Goal: Task Accomplishment & Management: Complete application form

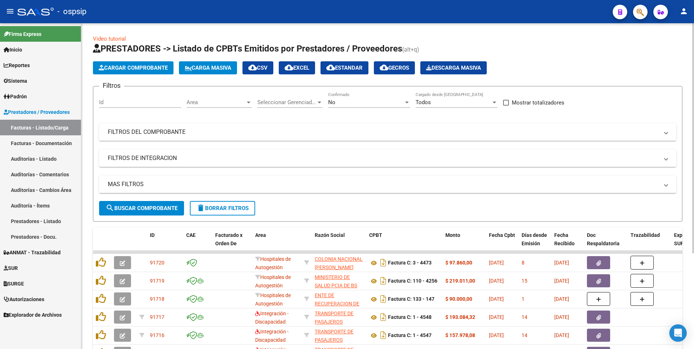
click at [219, 207] on span "delete Borrar Filtros" at bounding box center [222, 208] width 52 height 7
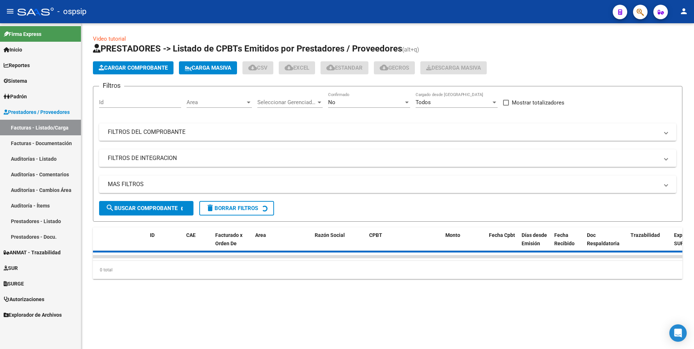
click at [148, 72] on button "Cargar Comprobante" at bounding box center [133, 67] width 81 height 13
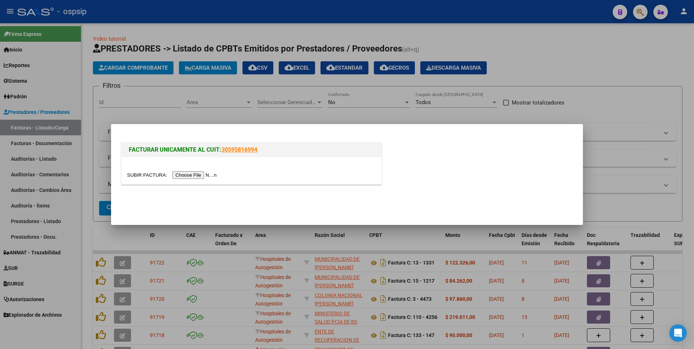
click at [195, 172] on input "file" at bounding box center [173, 175] width 92 height 8
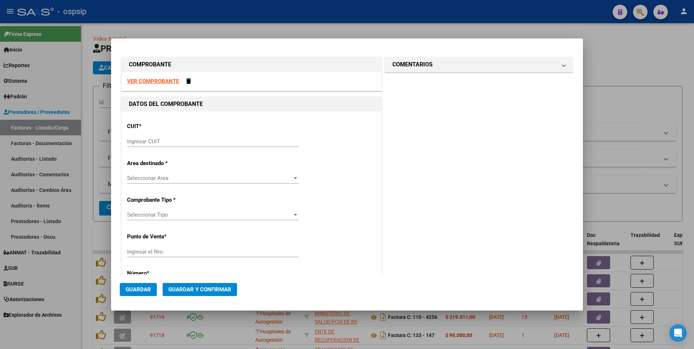
click at [158, 82] on strong "VER COMPROBANTE" at bounding box center [153, 81] width 52 height 7
click at [194, 140] on input "Ingresar CUIT" at bounding box center [213, 141] width 172 height 7
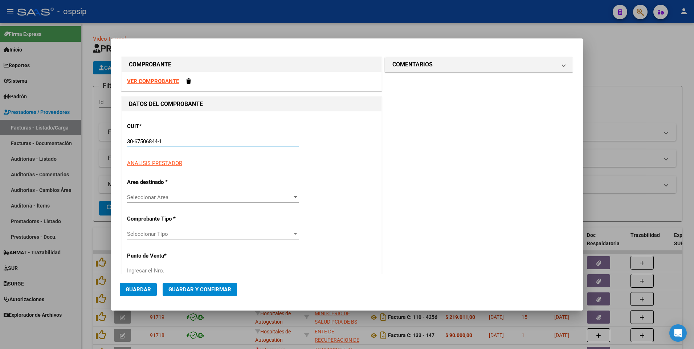
type input "30-67506844-1"
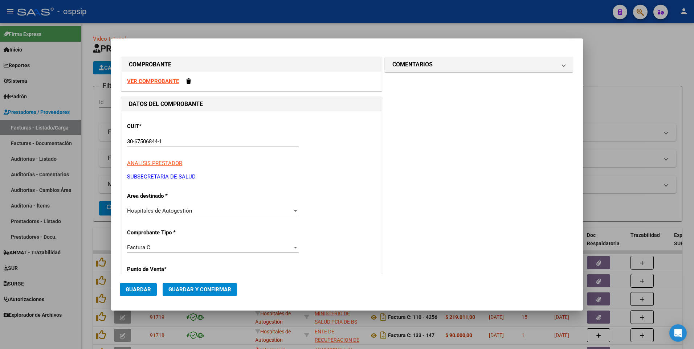
scroll to position [124, 0]
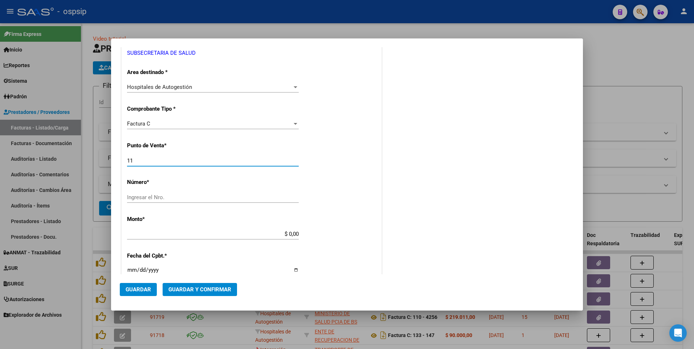
type input "113"
type input "7769"
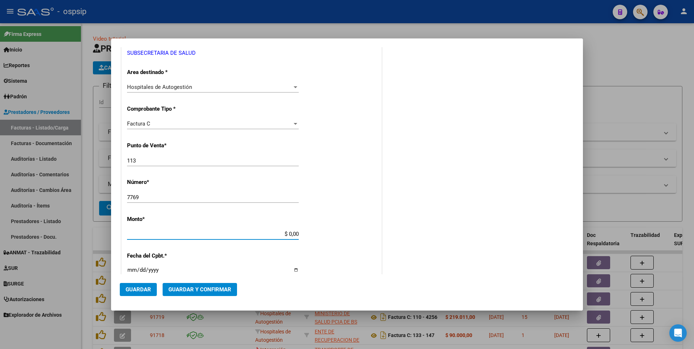
type input "$ 45.612,00"
type input "[DATE]"
type input "75401311969541"
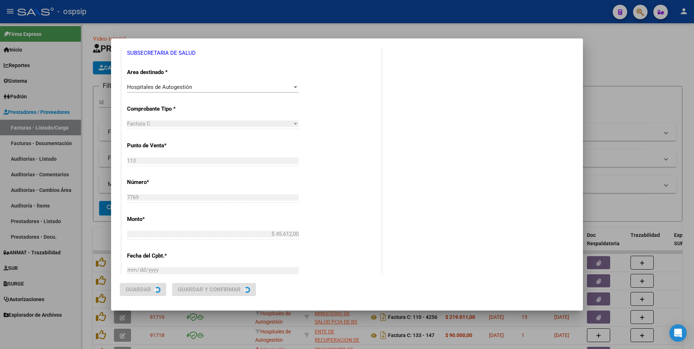
scroll to position [0, 0]
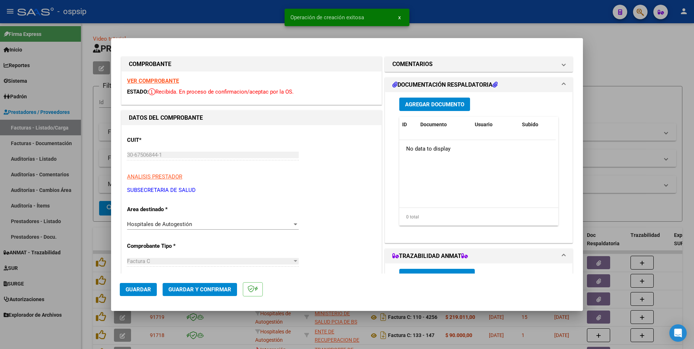
click at [150, 294] on button "Guardar" at bounding box center [138, 289] width 37 height 13
click at [191, 17] on div at bounding box center [347, 174] width 694 height 349
type input "$ 0,00"
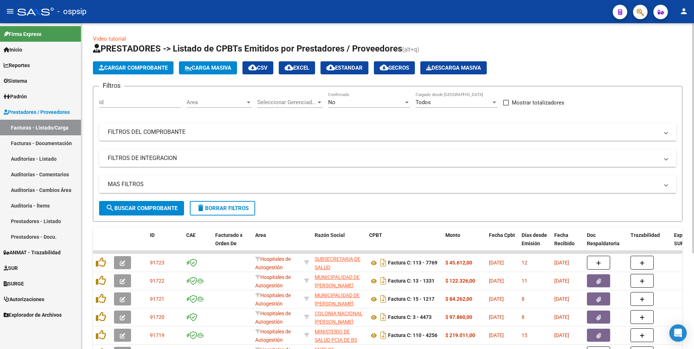
click at [138, 72] on button "Cargar Comprobante" at bounding box center [133, 67] width 81 height 13
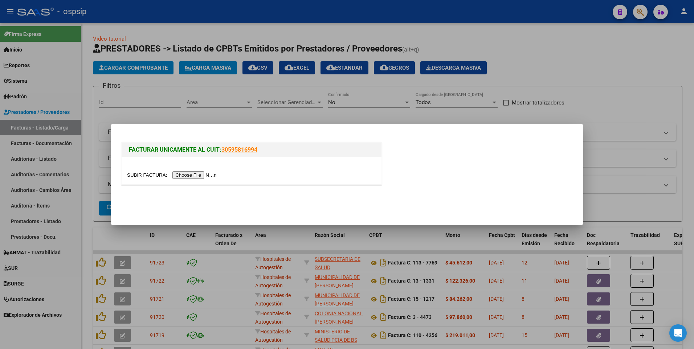
click at [190, 177] on input "file" at bounding box center [173, 175] width 92 height 8
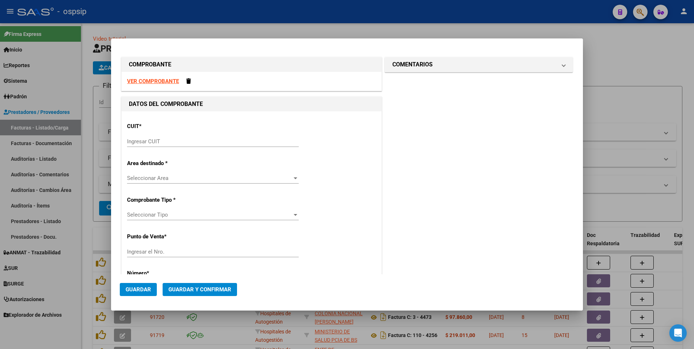
click at [167, 83] on strong "VER COMPROBANTE" at bounding box center [153, 81] width 52 height 7
click at [200, 144] on input "Ingresar CUIT" at bounding box center [213, 141] width 172 height 7
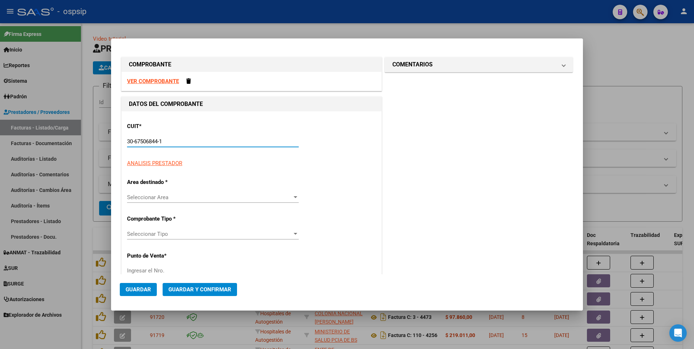
type input "30-67506844-1"
type input "113"
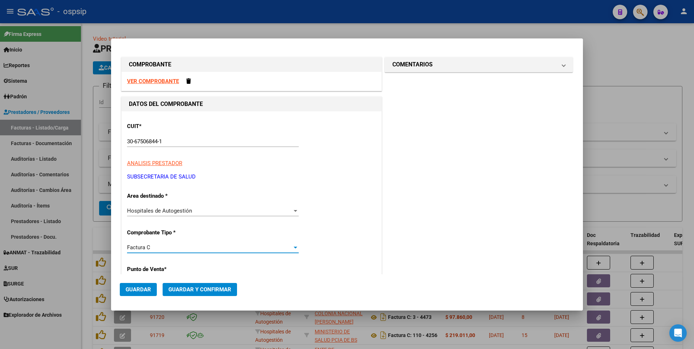
scroll to position [124, 0]
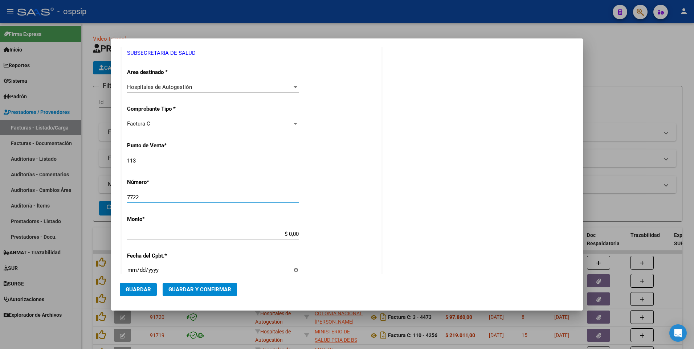
type input "7722"
type input "$ 147.228,00"
type input "[DATE]"
type input "75401298518600"
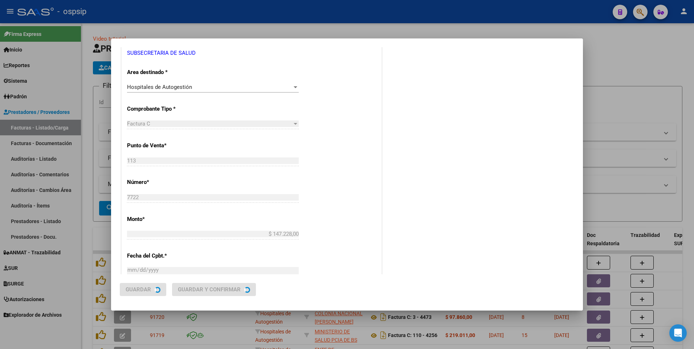
scroll to position [0, 0]
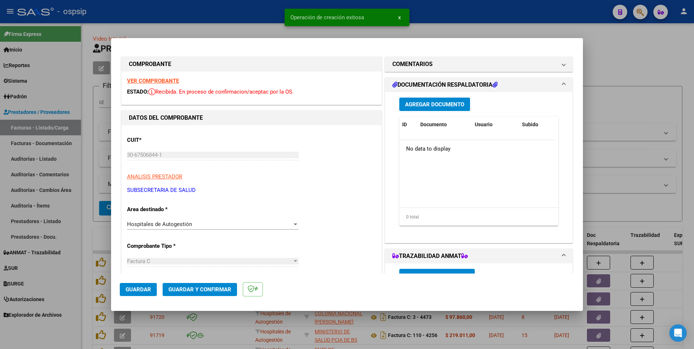
click at [145, 292] on span "Guardar" at bounding box center [138, 289] width 25 height 7
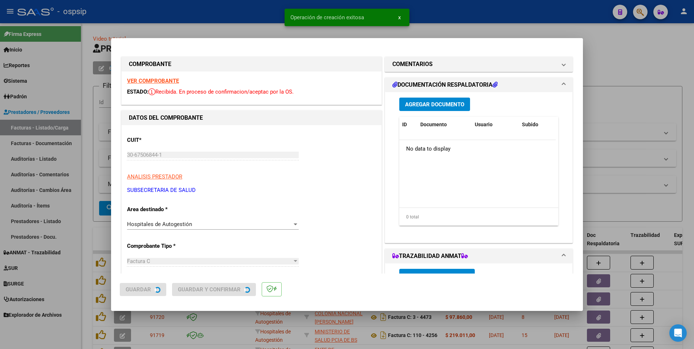
click at [82, 223] on div at bounding box center [347, 174] width 694 height 349
type input "$ 0,00"
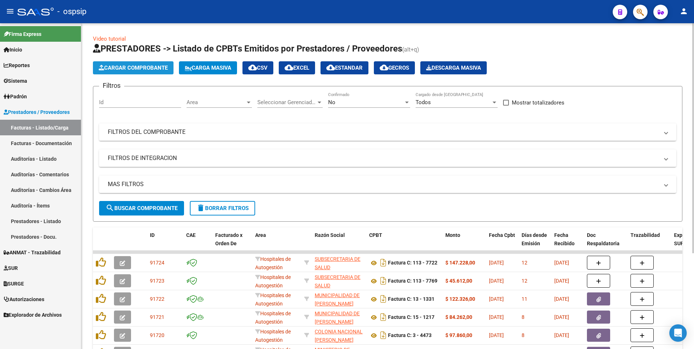
click at [120, 73] on button "Cargar Comprobante" at bounding box center [133, 67] width 81 height 13
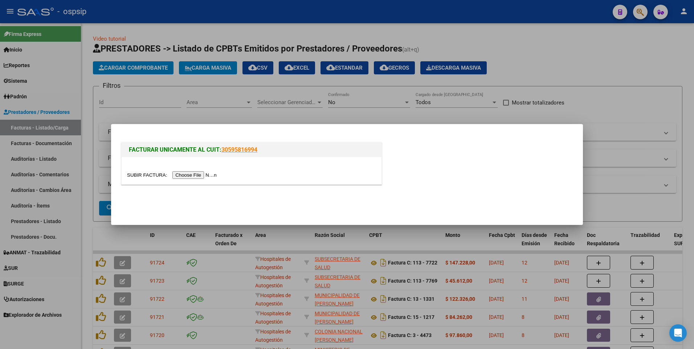
click at [189, 178] on input "file" at bounding box center [173, 175] width 92 height 8
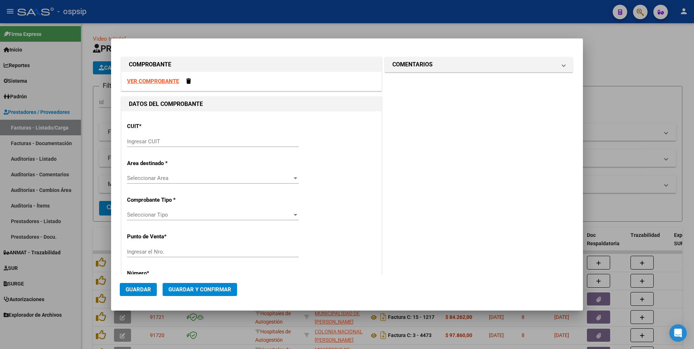
click at [159, 77] on div "VER COMPROBANTE" at bounding box center [252, 81] width 260 height 19
click at [164, 81] on strong "VER COMPROBANTE" at bounding box center [153, 81] width 52 height 7
click at [191, 143] on input "Ingresar CUIT" at bounding box center [213, 141] width 172 height 7
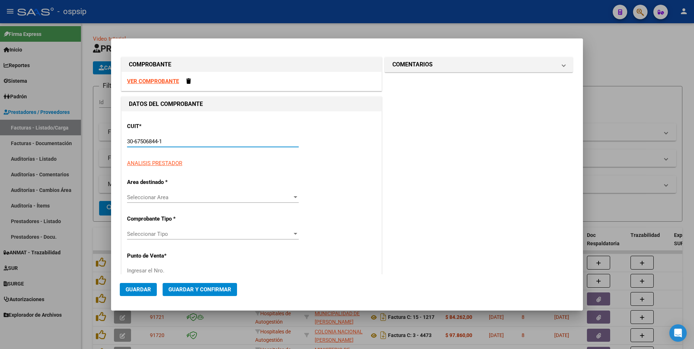
type input "30-67506844-1"
type input "113"
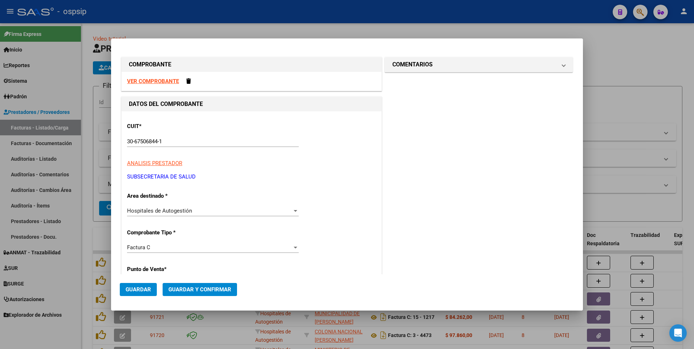
scroll to position [124, 0]
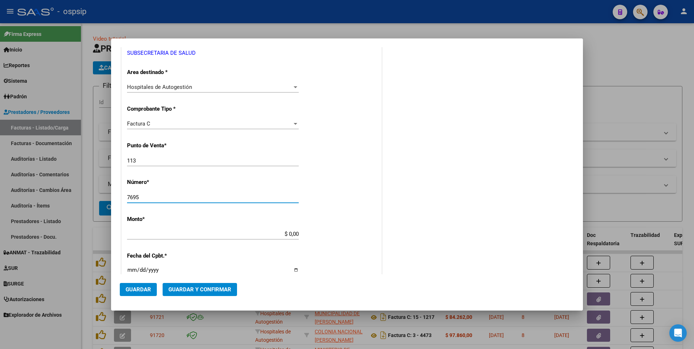
type input "7695"
type input "$ 76.059,00"
type input "[DATE]"
type input "75401292596651"
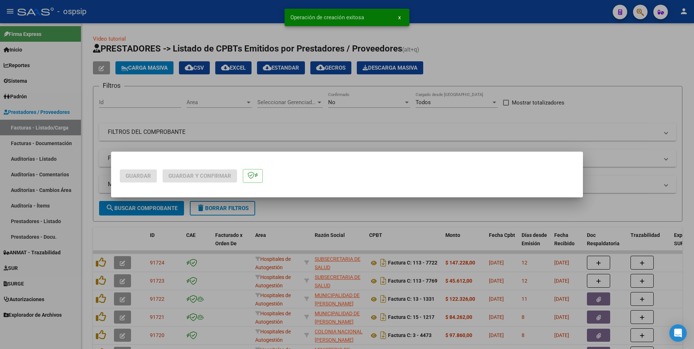
scroll to position [0, 0]
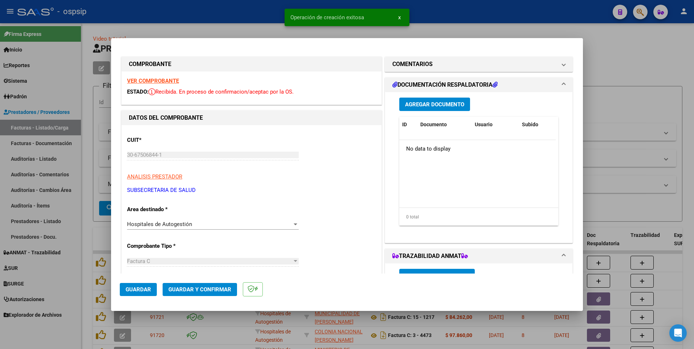
click at [143, 291] on span "Guardar" at bounding box center [138, 289] width 25 height 7
click at [238, 11] on div at bounding box center [347, 174] width 694 height 349
type input "$ 0,00"
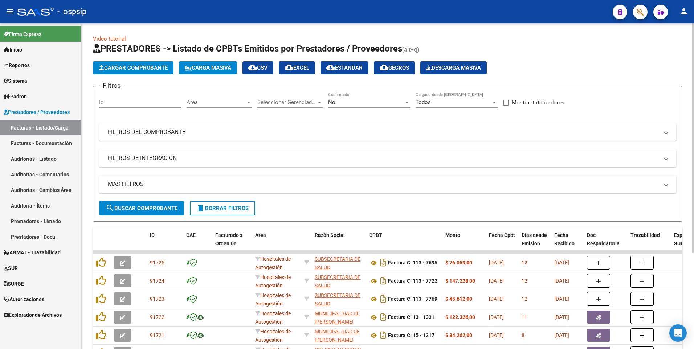
click at [145, 76] on app-list-header "PRESTADORES -> Listado de CPBTs Emitidos por Prestadores / Proveedores (alt+q) …" at bounding box center [388, 132] width 590 height 179
click at [145, 73] on button "Cargar Comprobante" at bounding box center [133, 67] width 81 height 13
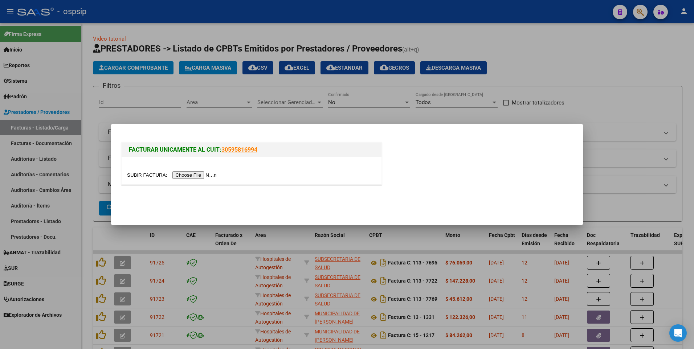
click at [186, 176] on input "file" at bounding box center [173, 175] width 92 height 8
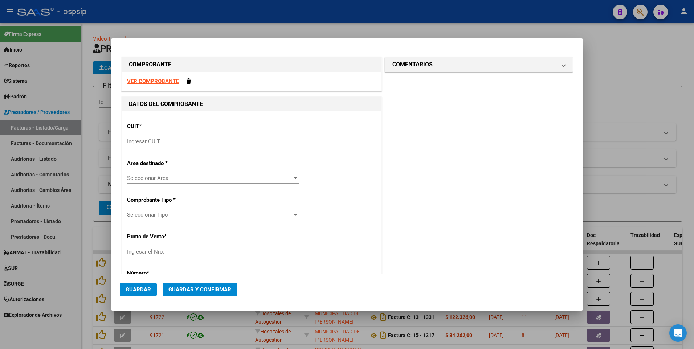
click at [138, 84] on strong "VER COMPROBANTE" at bounding box center [153, 81] width 52 height 7
click at [177, 138] on div "Ingresar CUIT" at bounding box center [213, 141] width 172 height 11
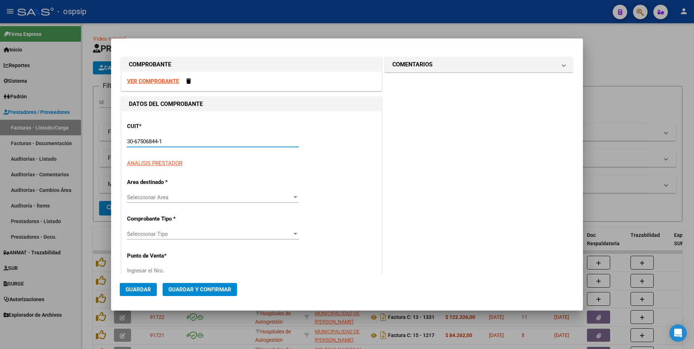
type input "30-67506844-1"
type input "113"
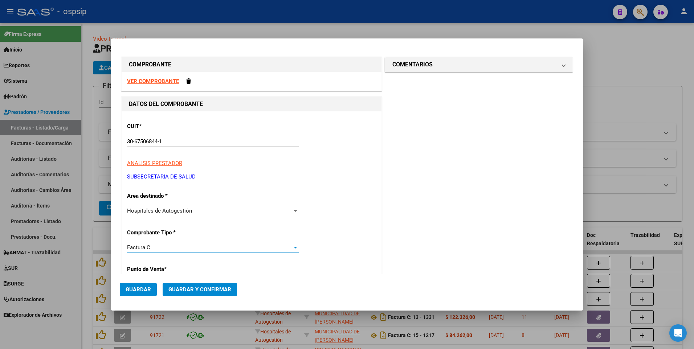
scroll to position [124, 0]
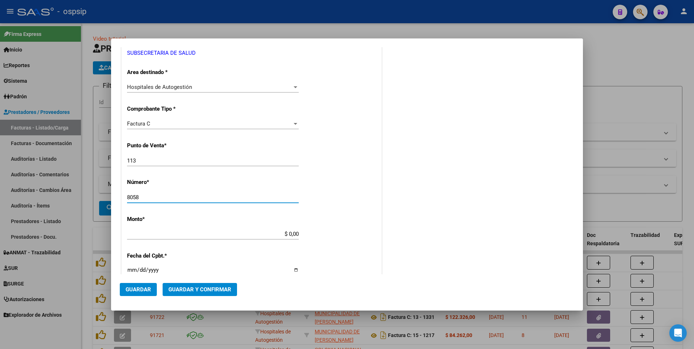
type input "8058"
type input "$ 65.763,00"
type input "[DATE]"
type input "75411078291559"
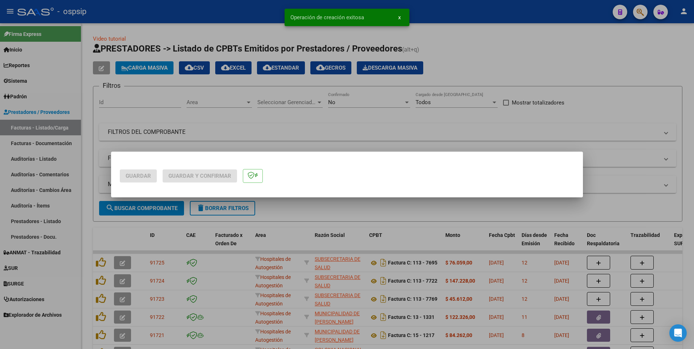
scroll to position [0, 0]
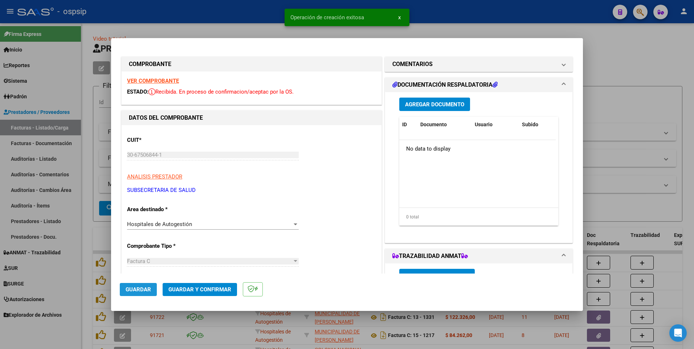
click at [147, 285] on button "Guardar" at bounding box center [138, 289] width 37 height 13
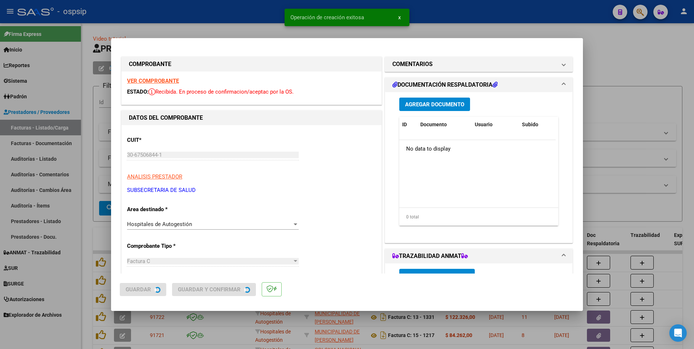
click at [92, 224] on div at bounding box center [347, 174] width 694 height 349
type input "$ 0,00"
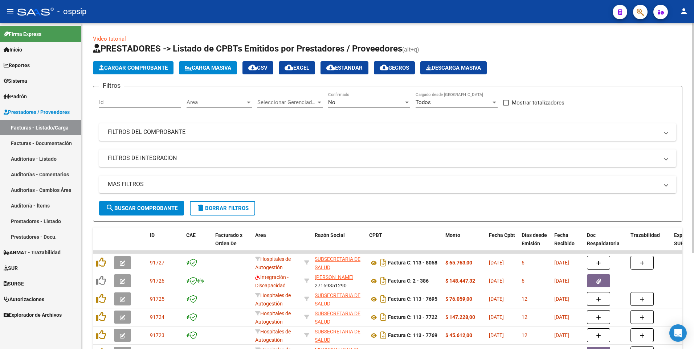
click at [136, 61] on button "Cargar Comprobante" at bounding box center [133, 67] width 81 height 13
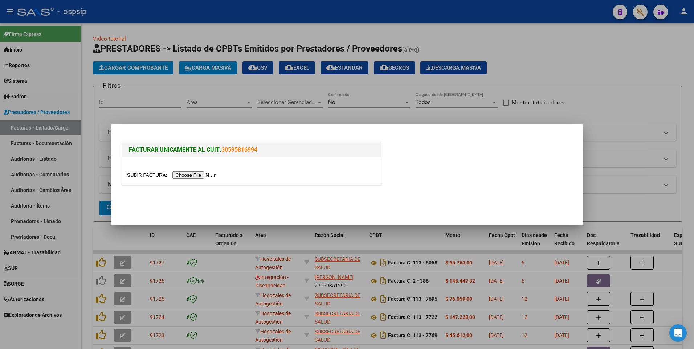
click at [194, 175] on input "file" at bounding box center [173, 175] width 92 height 8
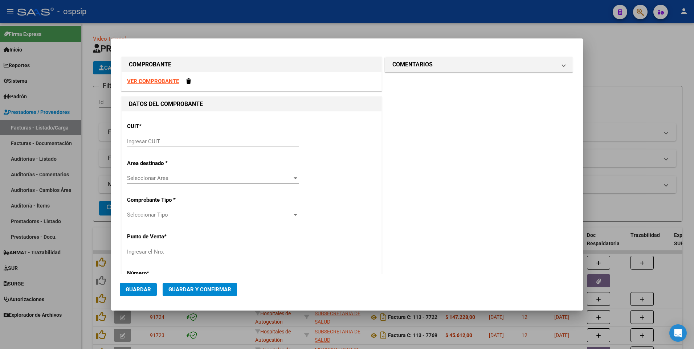
click at [171, 82] on strong "VER COMPROBANTE" at bounding box center [153, 81] width 52 height 7
click at [206, 139] on input "Ingresar CUIT" at bounding box center [213, 141] width 172 height 7
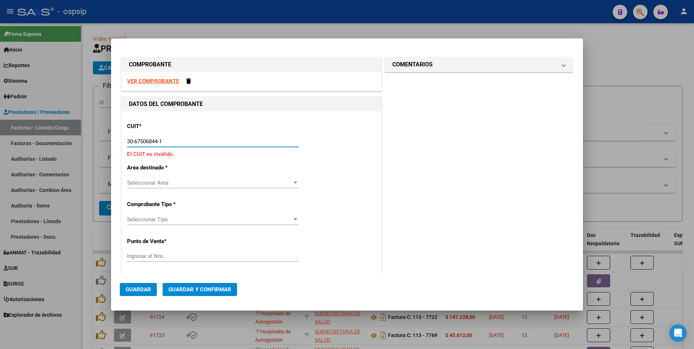
type input "30-67506844-1"
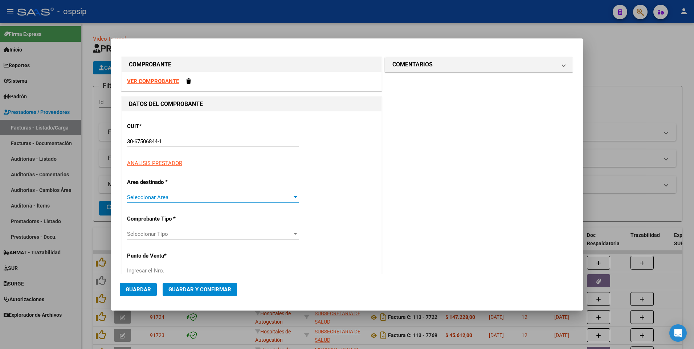
type input "113"
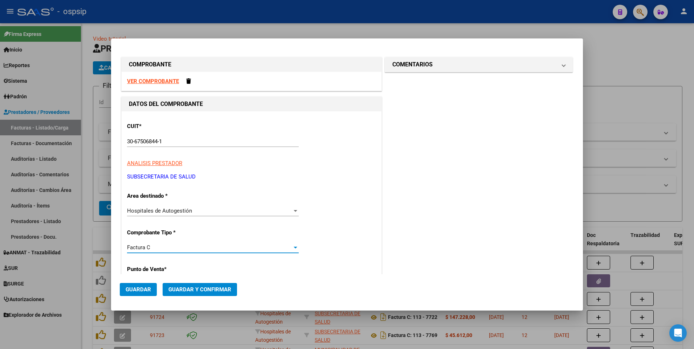
scroll to position [124, 0]
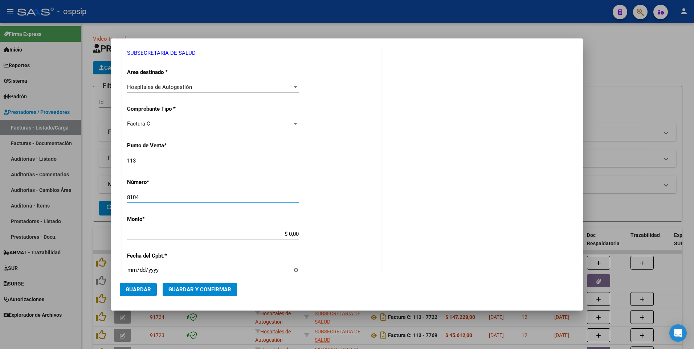
type input "8104"
type input "$ 46.770,00"
type input "[DATE]"
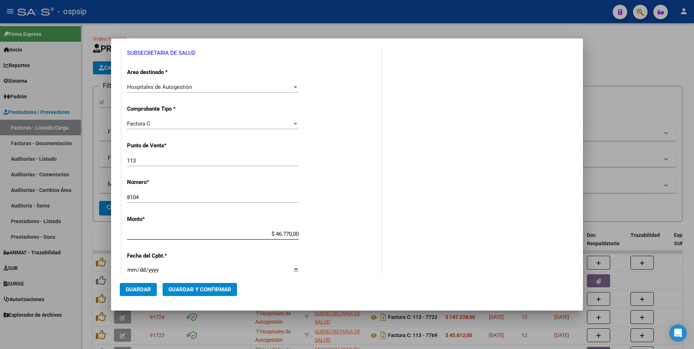
type input "75411097525683"
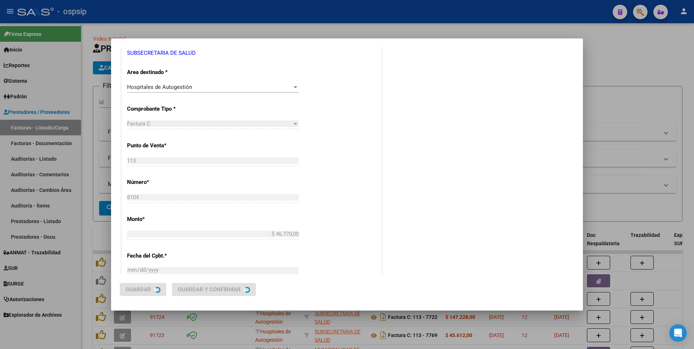
scroll to position [0, 0]
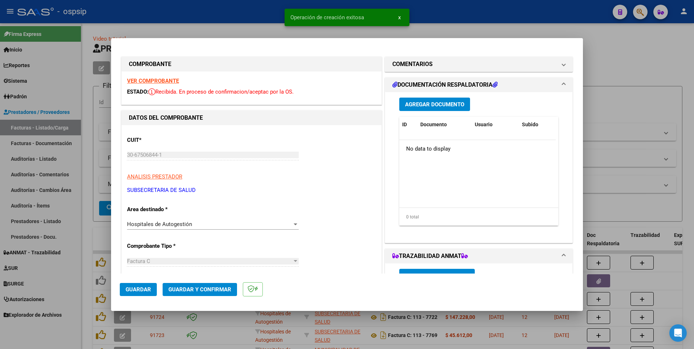
click at [147, 289] on span "Guardar" at bounding box center [138, 289] width 25 height 7
click at [184, 26] on div at bounding box center [347, 174] width 694 height 349
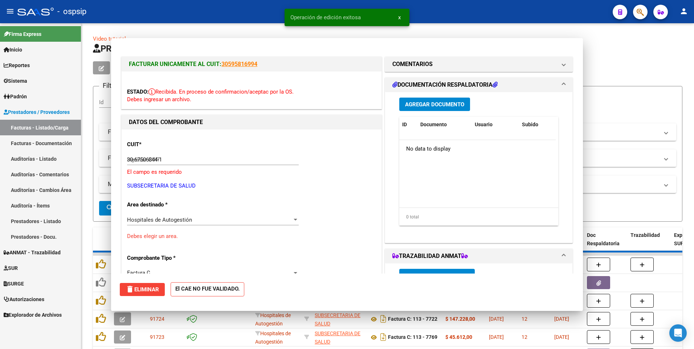
type input "$ 0,00"
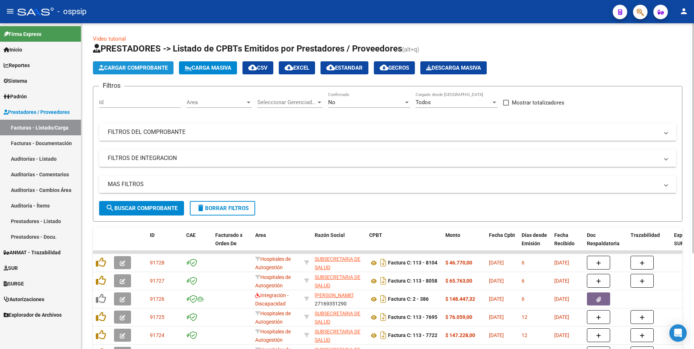
click at [159, 63] on button "Cargar Comprobante" at bounding box center [133, 67] width 81 height 13
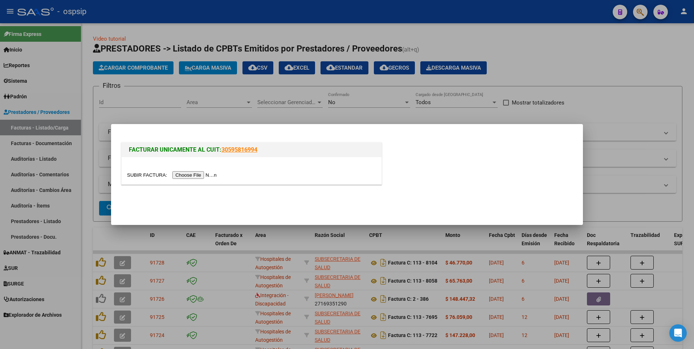
click at [192, 174] on input "file" at bounding box center [173, 175] width 92 height 8
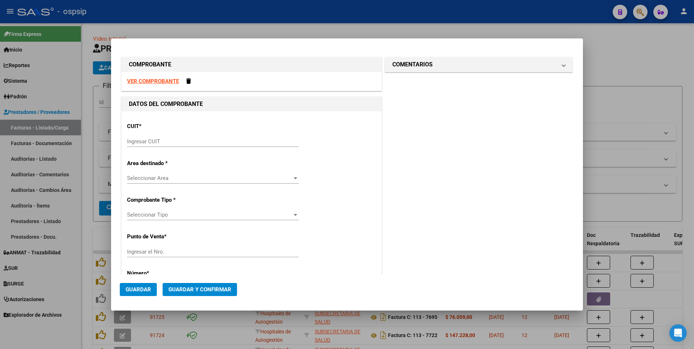
click at [171, 83] on strong "VER COMPROBANTE" at bounding box center [153, 81] width 52 height 7
click at [213, 139] on input "Ingresar CUIT" at bounding box center [213, 141] width 172 height 7
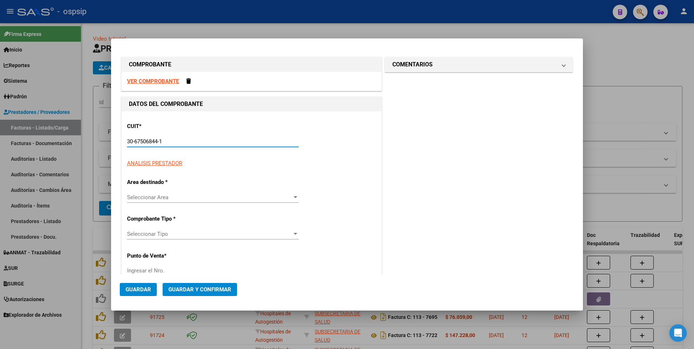
type input "30-67506844-1"
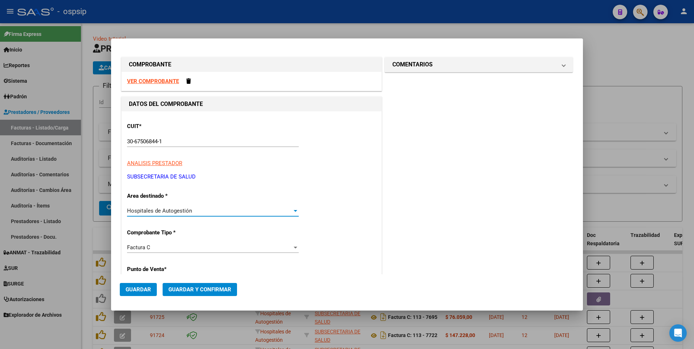
type input "113"
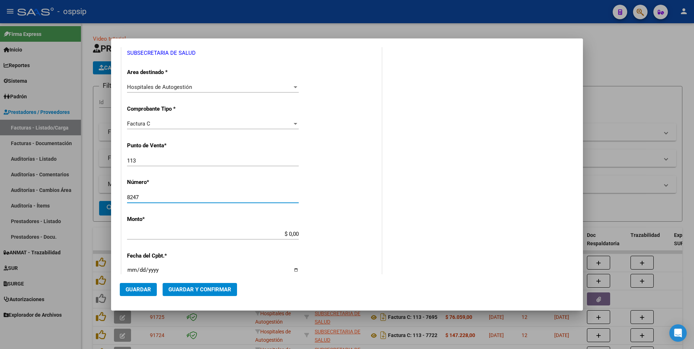
type input "8247"
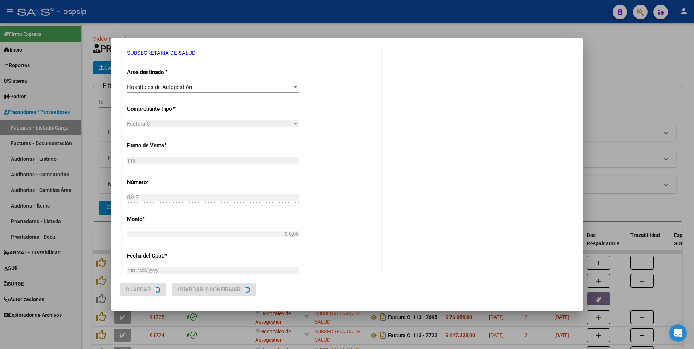
type input "$ 83.958,00"
type input "[DATE]"
type input "75411716191778"
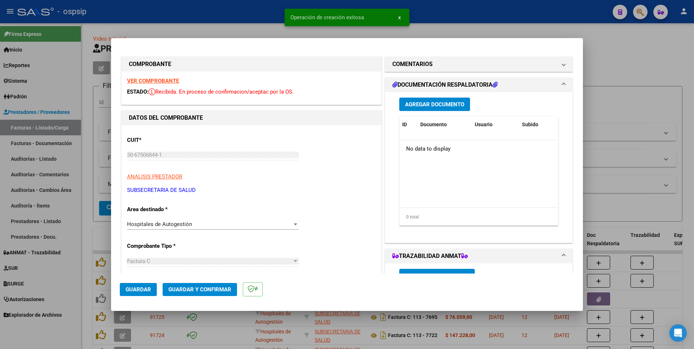
click at [174, 83] on strong "VER COMPROBANTE" at bounding box center [153, 81] width 52 height 7
click at [139, 301] on mat-dialog-actions "Guardar Guardar y Confirmar" at bounding box center [347, 288] width 455 height 29
click at [143, 289] on span "Guardar" at bounding box center [138, 289] width 25 height 7
click at [204, 19] on div at bounding box center [347, 174] width 694 height 349
type input "$ 0,00"
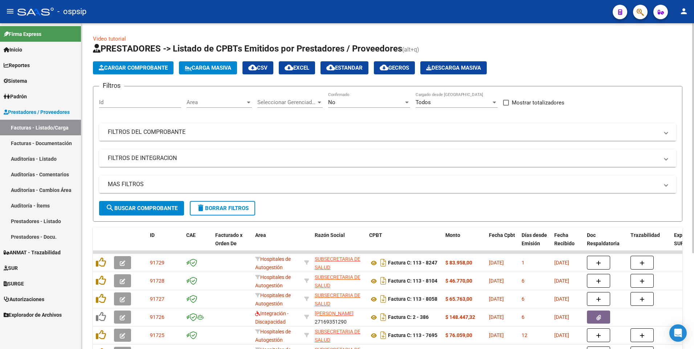
click at [145, 70] on span "Cargar Comprobante" at bounding box center [133, 68] width 69 height 7
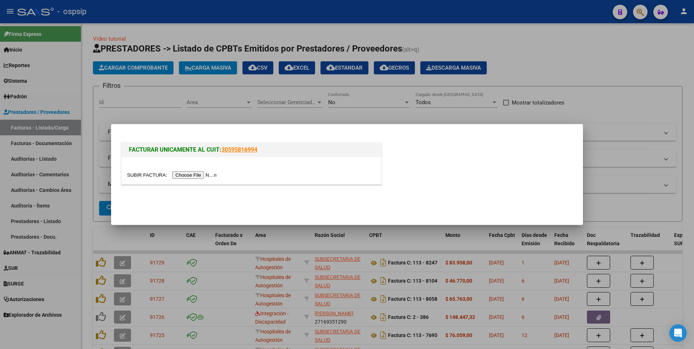
click at [178, 174] on input "file" at bounding box center [173, 175] width 92 height 8
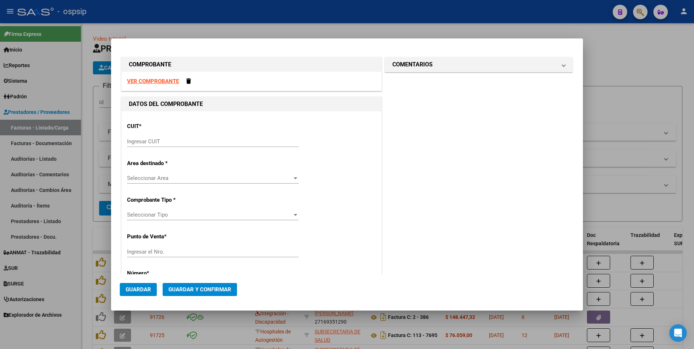
click at [163, 81] on strong "VER COMPROBANTE" at bounding box center [153, 81] width 52 height 7
click at [195, 141] on input "Ingresar CUIT" at bounding box center [213, 141] width 172 height 7
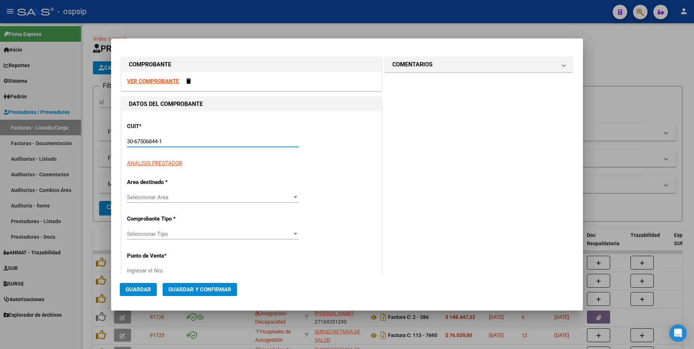
type input "30-67506844-1"
type input "113"
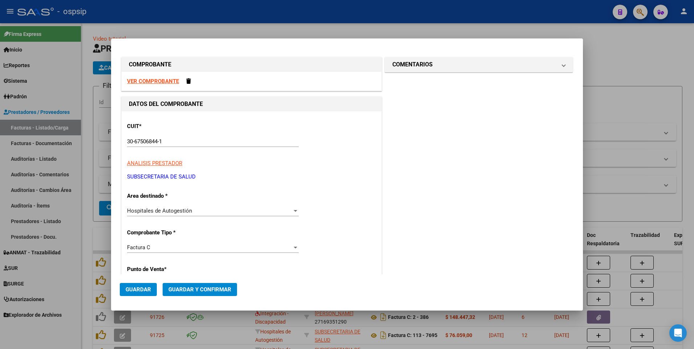
scroll to position [124, 0]
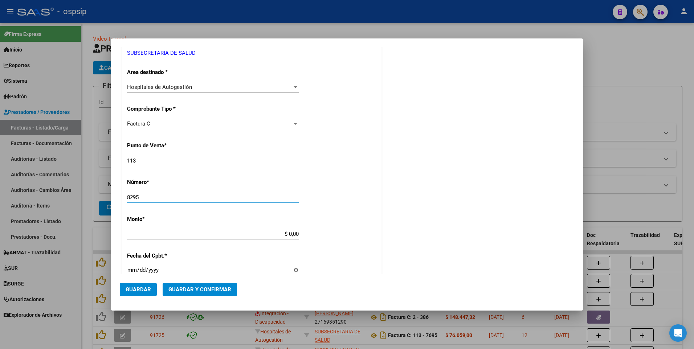
type input "8295"
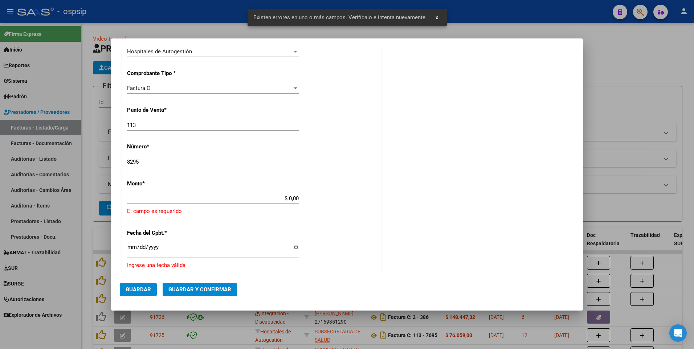
scroll to position [194, 0]
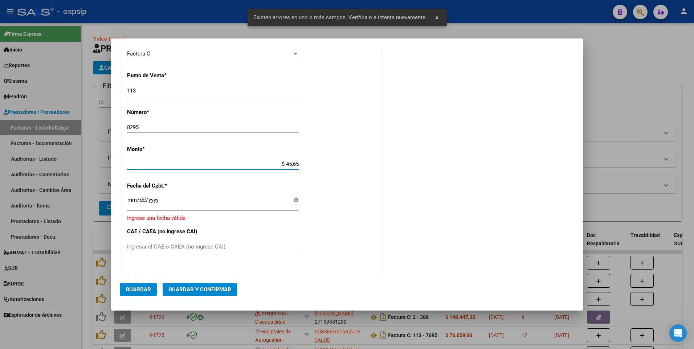
type input "$ 456,54"
click at [180, 125] on input "8295" at bounding box center [213, 127] width 172 height 7
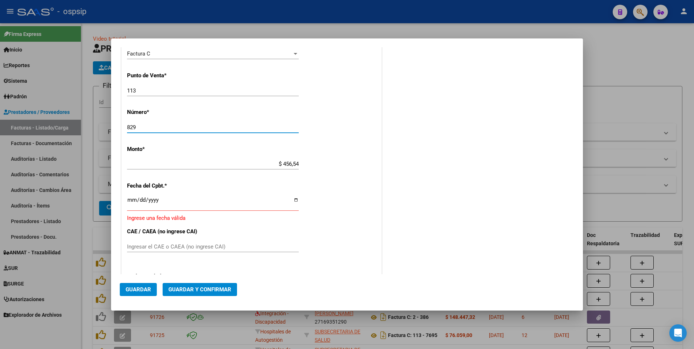
type input "8295"
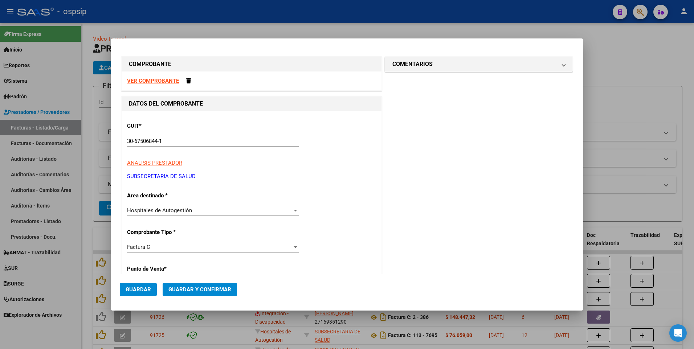
scroll to position [0, 0]
click at [164, 78] on strong "VER COMPROBANTE" at bounding box center [153, 81] width 52 height 7
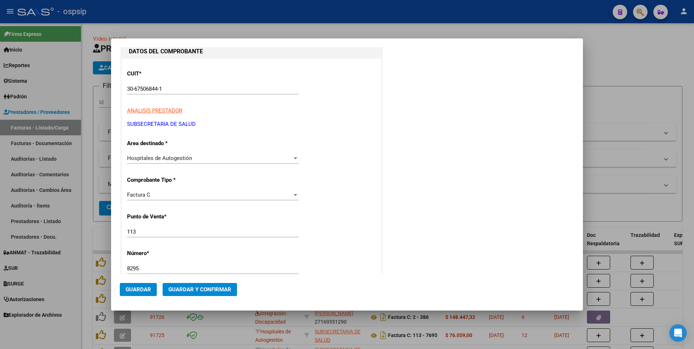
scroll to position [109, 0]
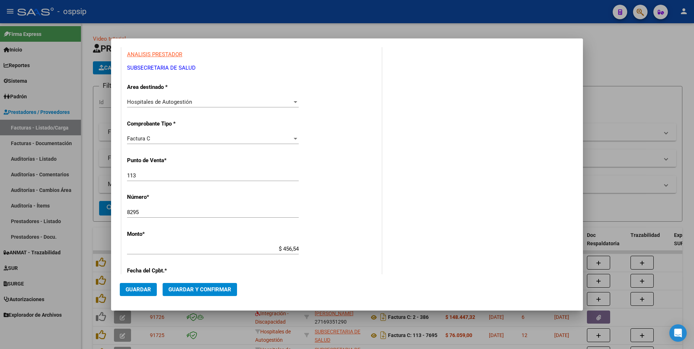
click at [206, 251] on input "$ 456,54" at bounding box center [213, 249] width 172 height 7
type input "$ 45.654,00"
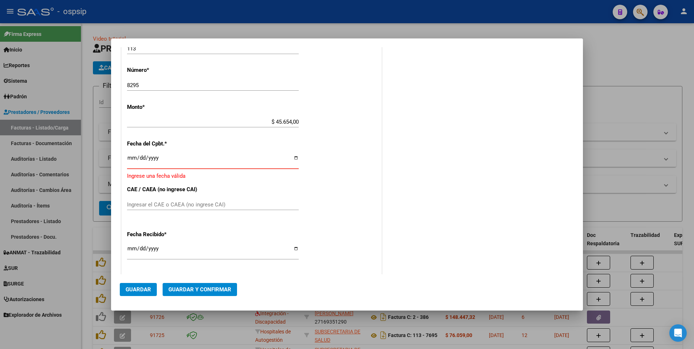
click at [127, 159] on input "Ingresar la fecha" at bounding box center [213, 161] width 172 height 12
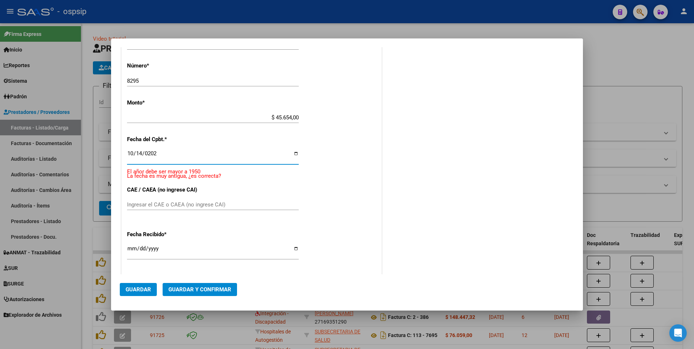
type input "[DATE]"
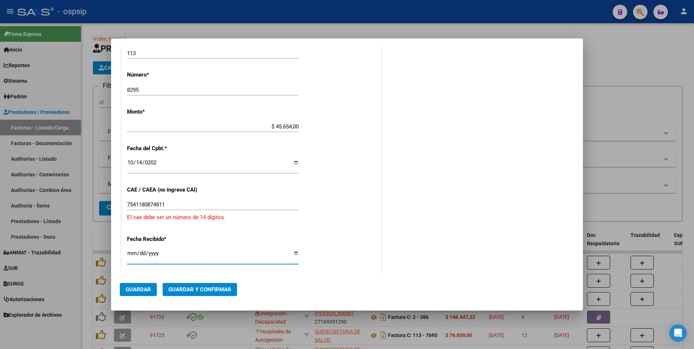
click at [192, 208] on div "7541180874811 Ingresar el CAE o CAEA (no ingrese CAI)" at bounding box center [213, 204] width 172 height 11
click at [190, 206] on input "7541180874811" at bounding box center [213, 204] width 172 height 7
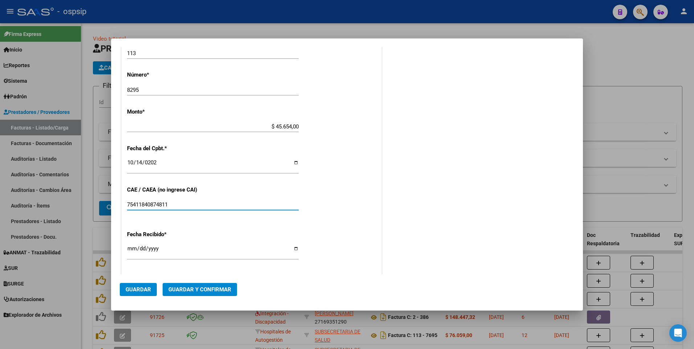
type input "75411840874811"
click at [151, 287] on button "Guardar" at bounding box center [138, 289] width 37 height 13
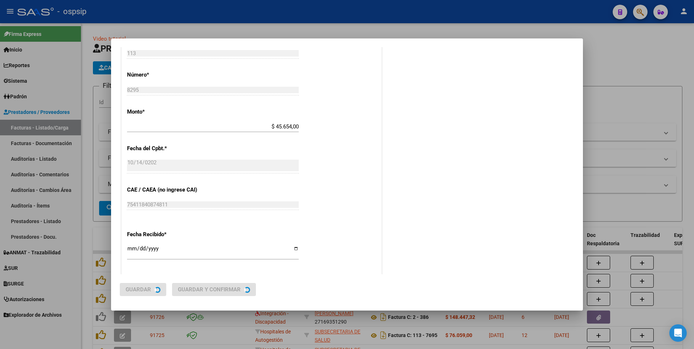
scroll to position [0, 0]
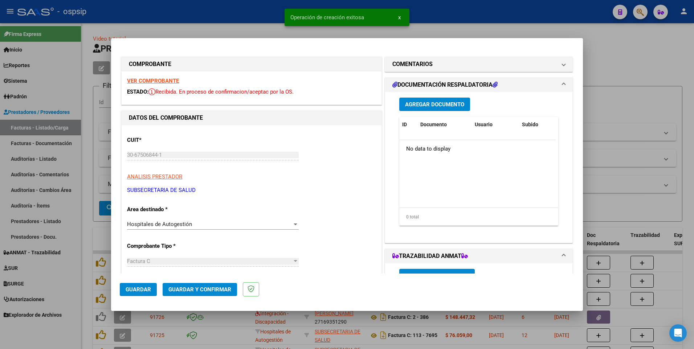
click at [236, 20] on div at bounding box center [347, 174] width 694 height 349
type input "$ 0,00"
